Goal: Check status

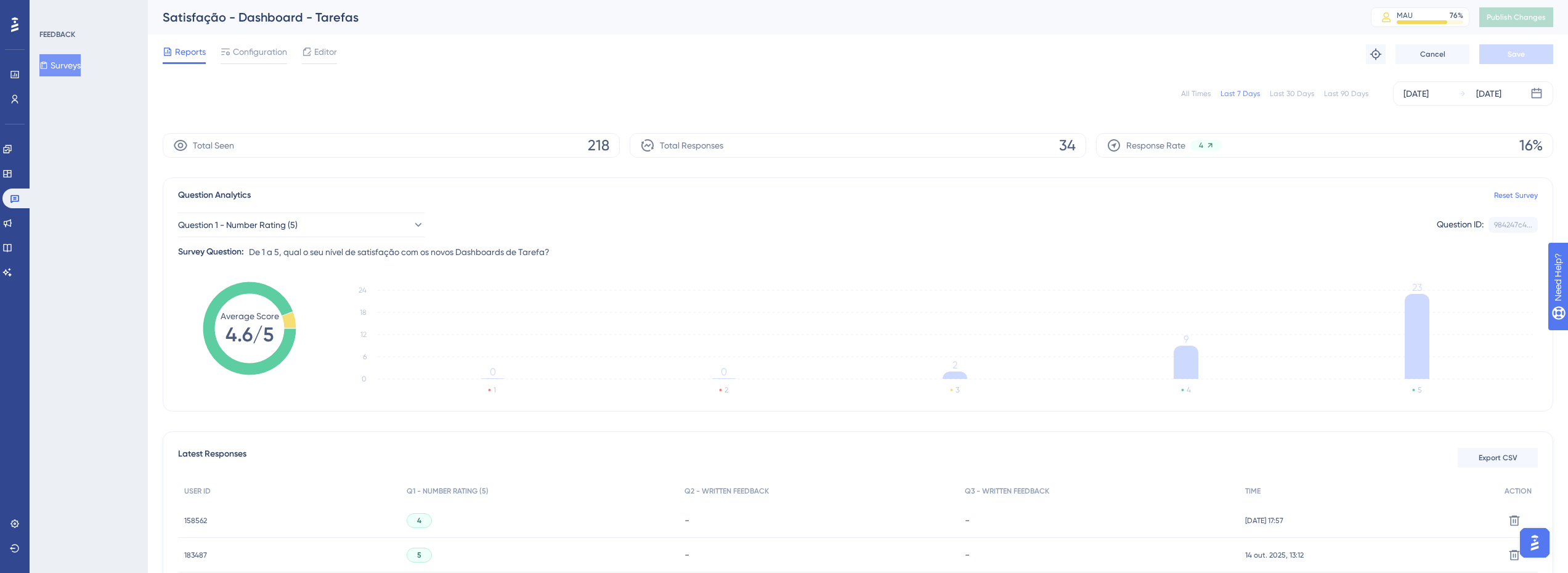
click at [1339, 92] on div "Last 90 Days" at bounding box center [1347, 93] width 45 height 9
click at [1313, 74] on div "All Times Last 7 Days Last 30 Days Last 90 Days [DATE] [DATE]" at bounding box center [858, 94] width 1391 height 40
click at [1302, 89] on div "Last 30 Days" at bounding box center [1292, 93] width 45 height 9
click at [316, 213] on button "Question 1 - Number Rating (5)" at bounding box center [301, 225] width 246 height 25
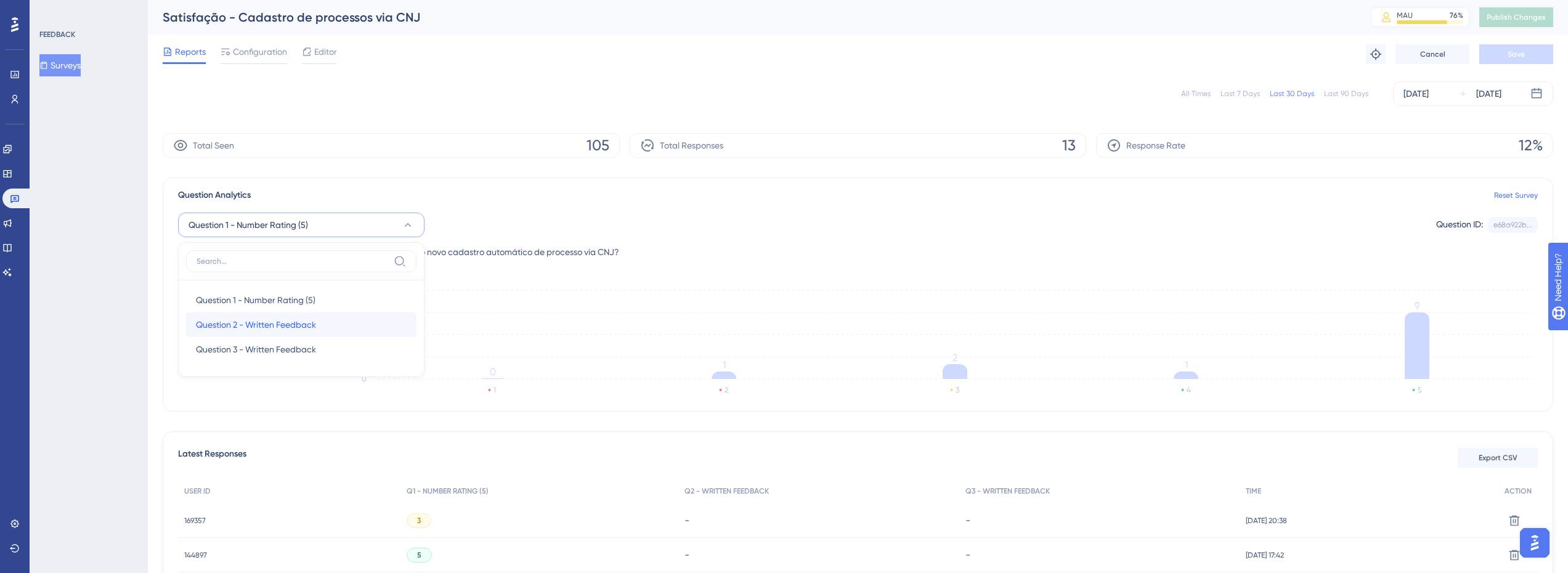
click at [270, 318] on span "Question 2 - Written Feedback" at bounding box center [257, 324] width 121 height 15
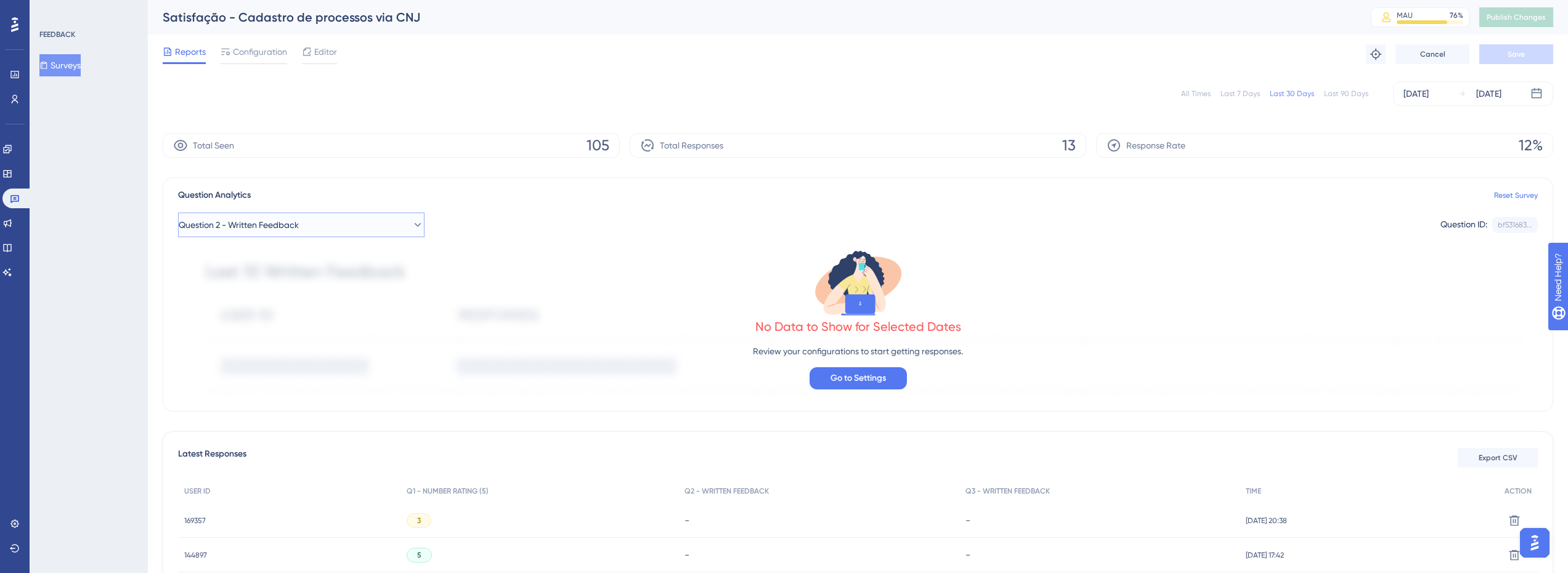
click at [343, 227] on button "Question 2 - Written Feedback" at bounding box center [301, 225] width 246 height 25
click at [250, 346] on span "Question 3 - Written Feedback" at bounding box center [257, 348] width 121 height 15
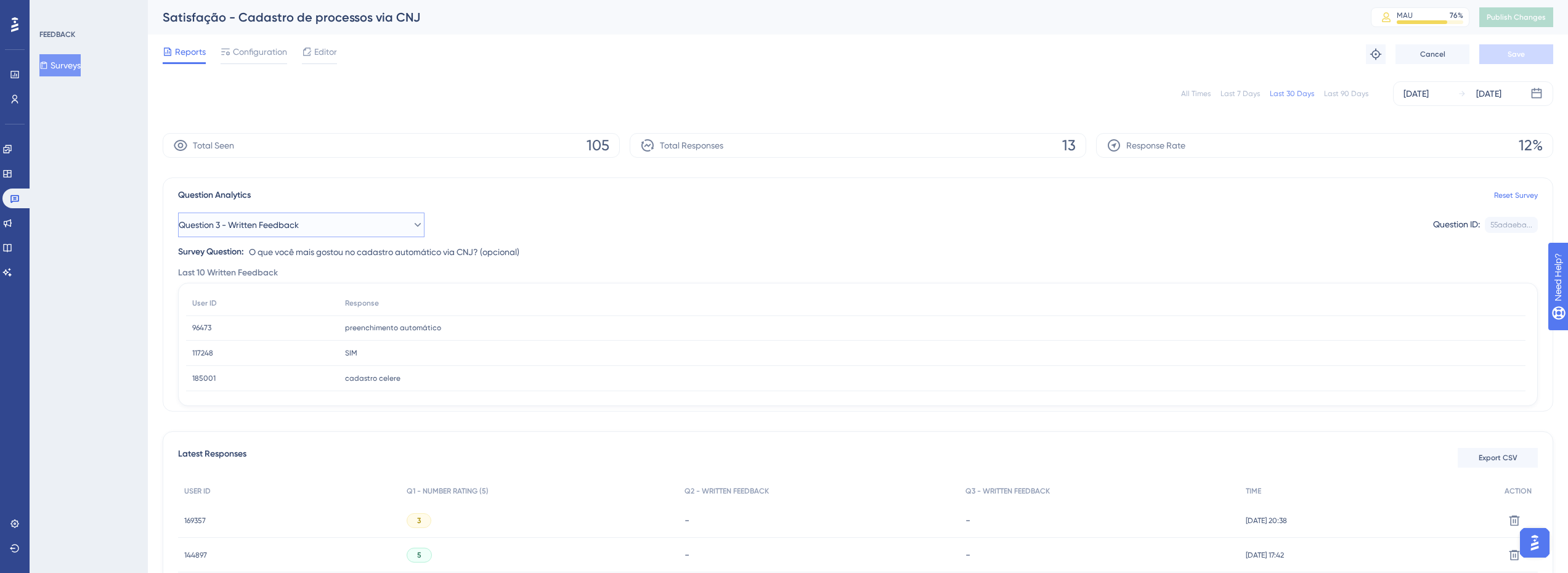
click at [257, 221] on span "Question 3 - Written Feedback" at bounding box center [239, 225] width 121 height 15
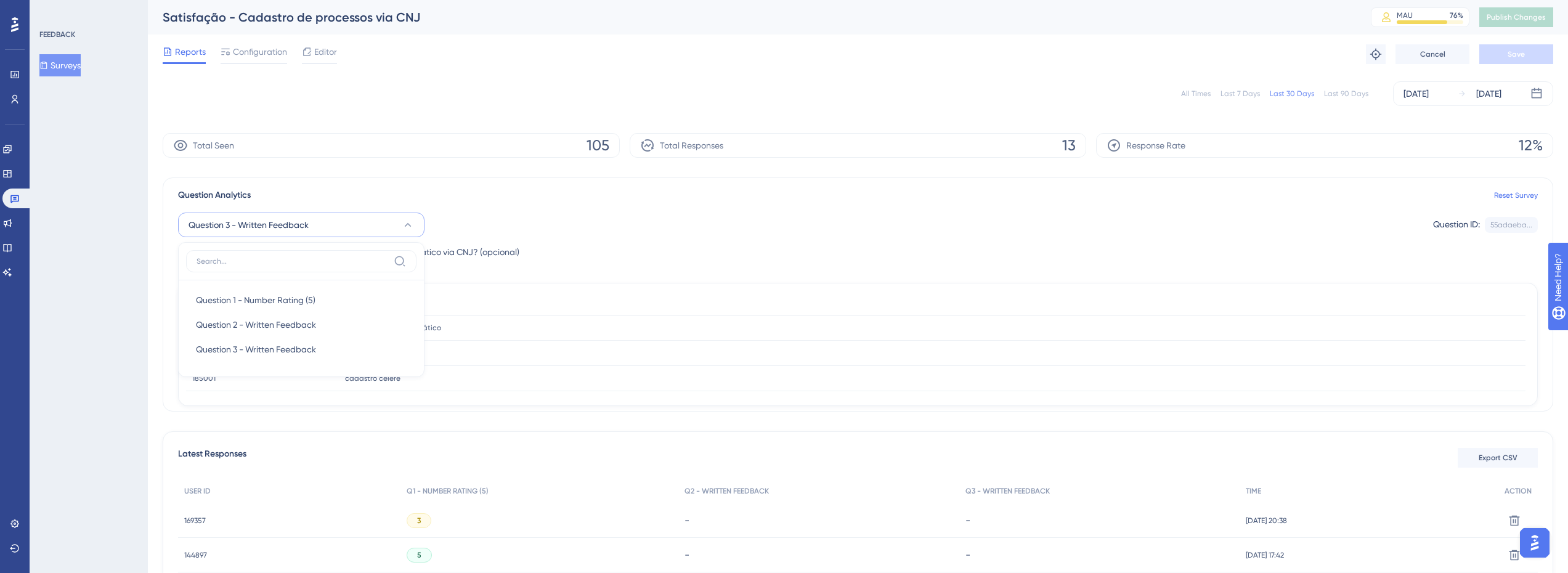
click at [444, 185] on div "Question Analytics Reset Survey Question 3 - Written Feedback Question 1 - Numb…" at bounding box center [858, 294] width 1391 height 234
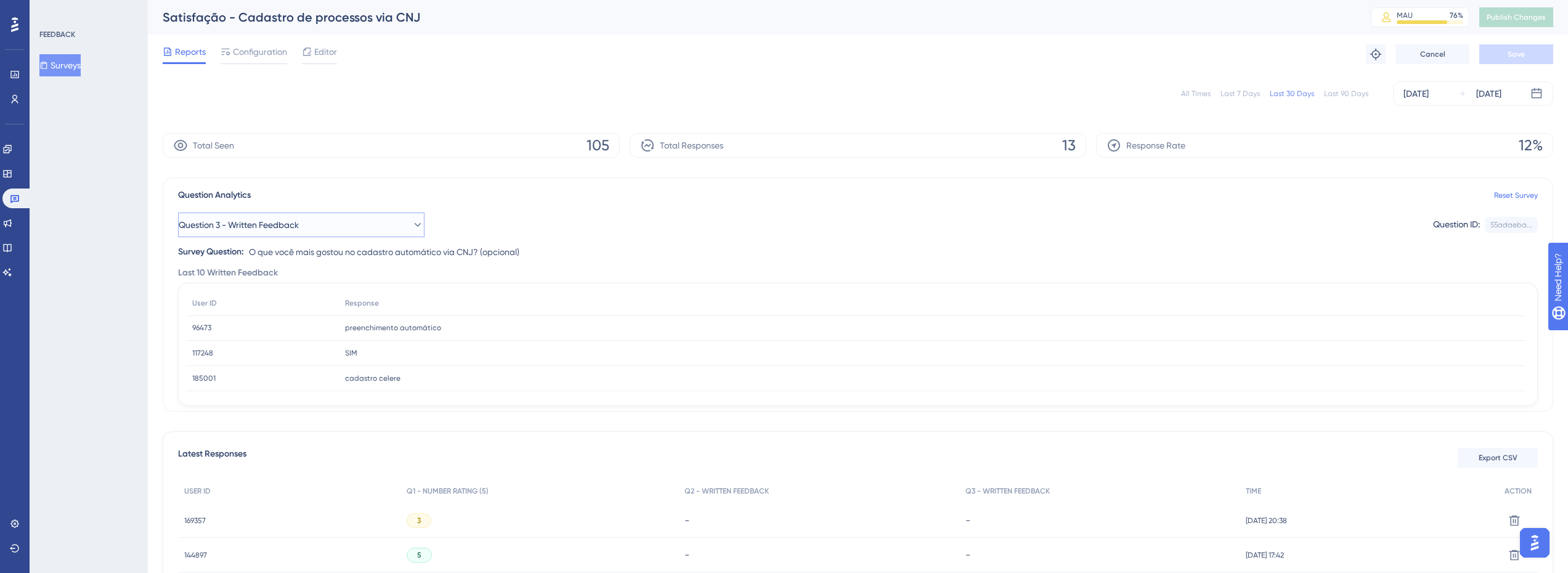
click at [324, 220] on button "Question 3 - Written Feedback" at bounding box center [301, 225] width 246 height 25
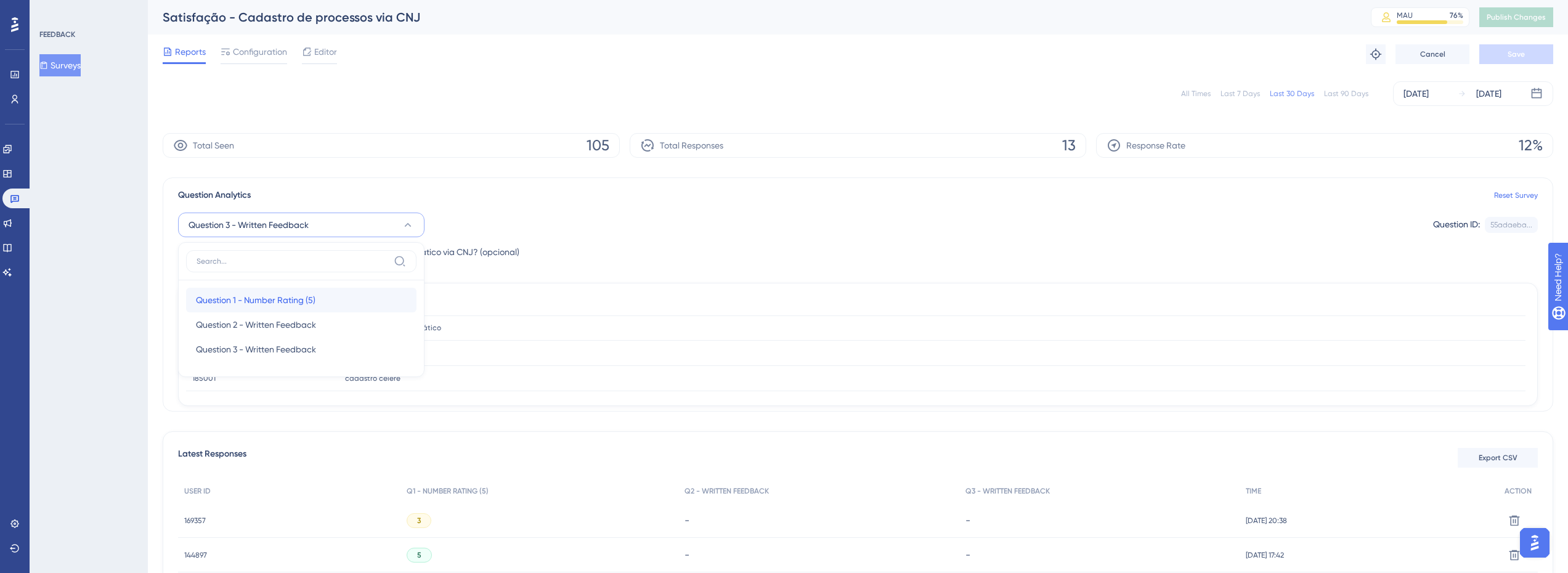
click at [290, 289] on div "Question 1 - Number Rating (5) Question 1 - Number Rating (5)" at bounding box center [301, 299] width 211 height 25
